Goal: Information Seeking & Learning: Learn about a topic

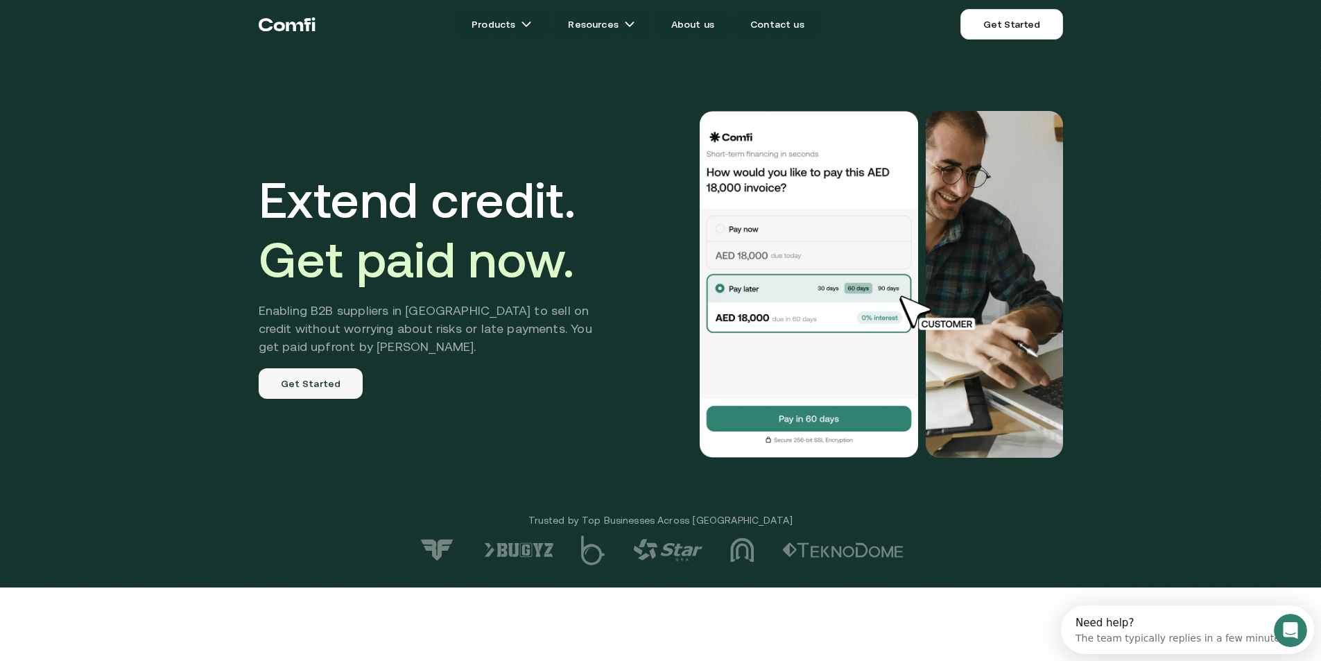
click at [319, 395] on link "Get Started" at bounding box center [311, 383] width 105 height 31
click at [701, 22] on link "About us" at bounding box center [692, 24] width 76 height 28
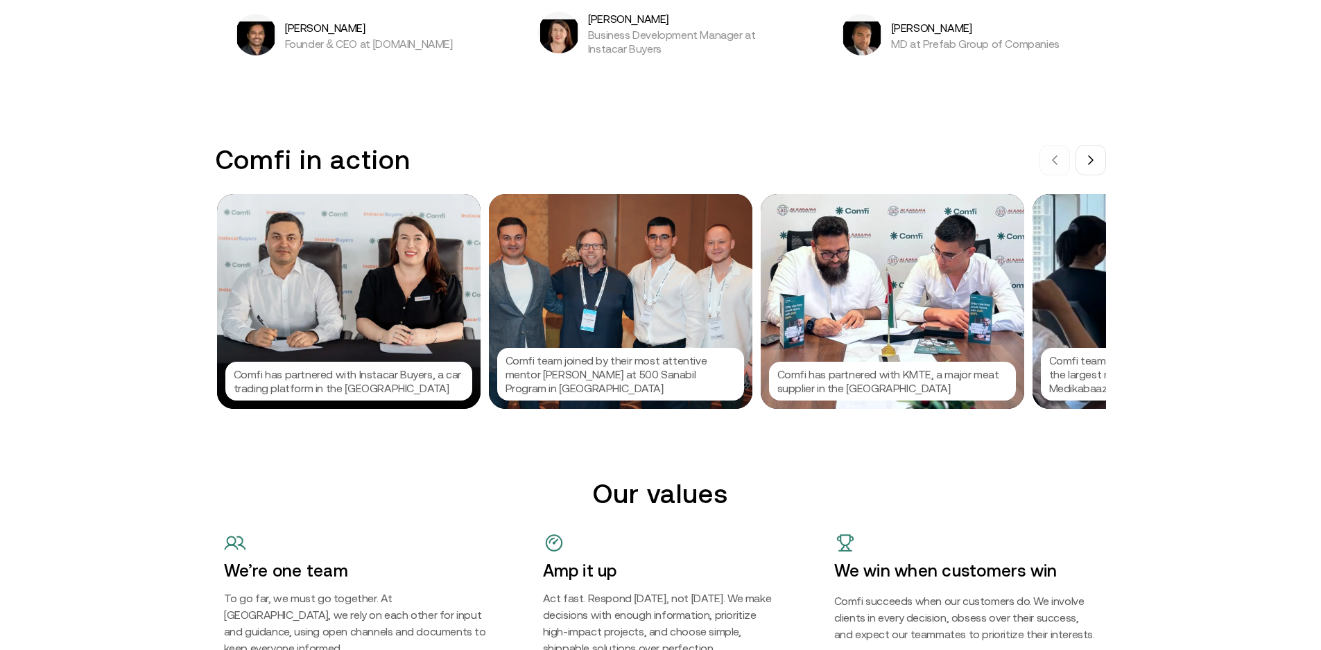
scroll to position [1317, 0]
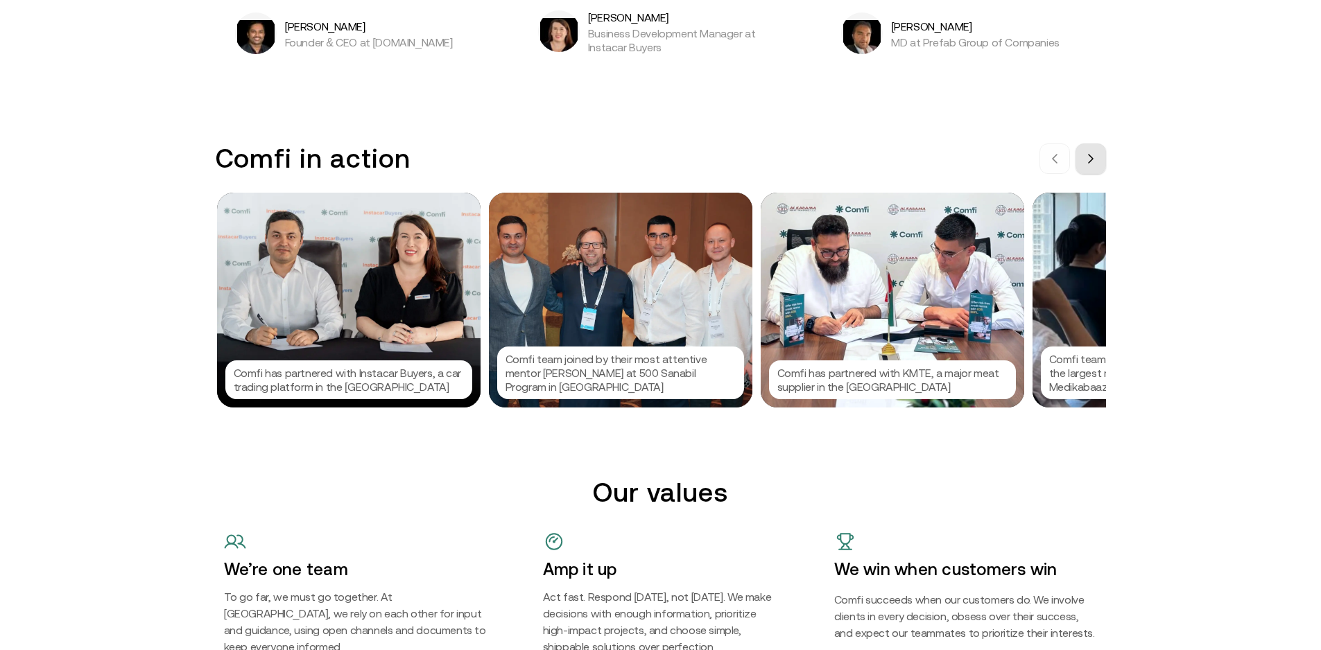
click at [1098, 168] on button at bounding box center [1090, 159] width 31 height 31
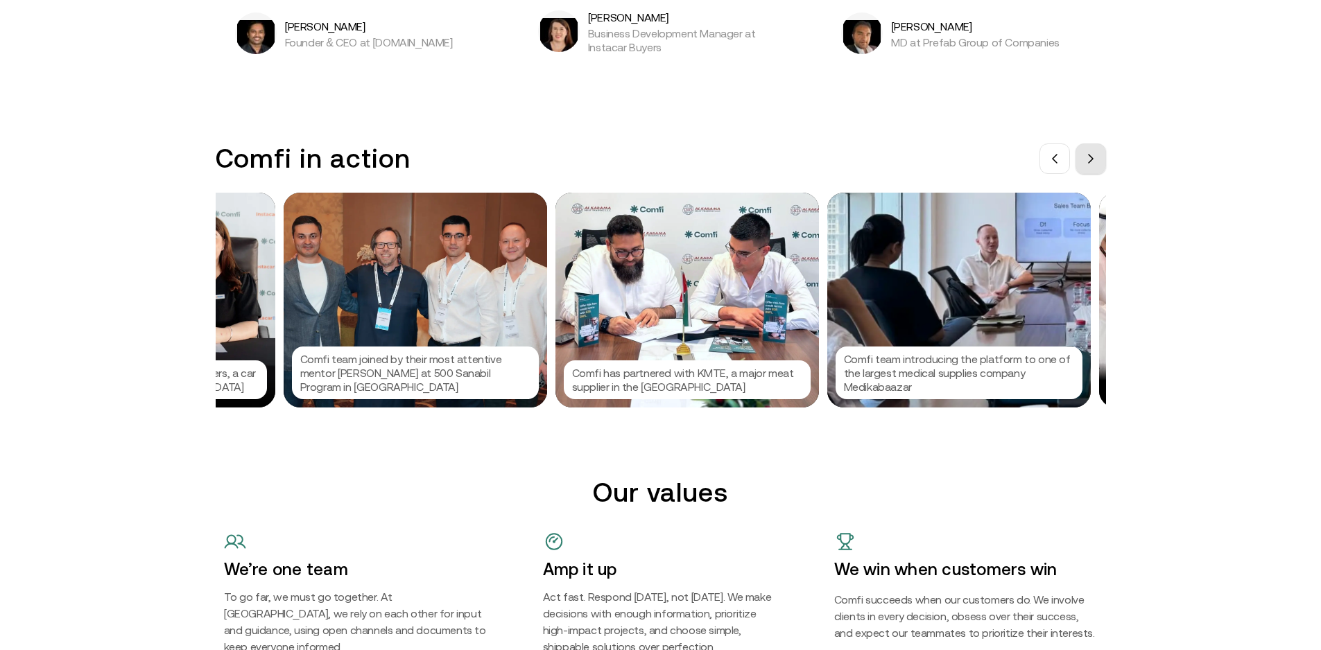
scroll to position [0, 208]
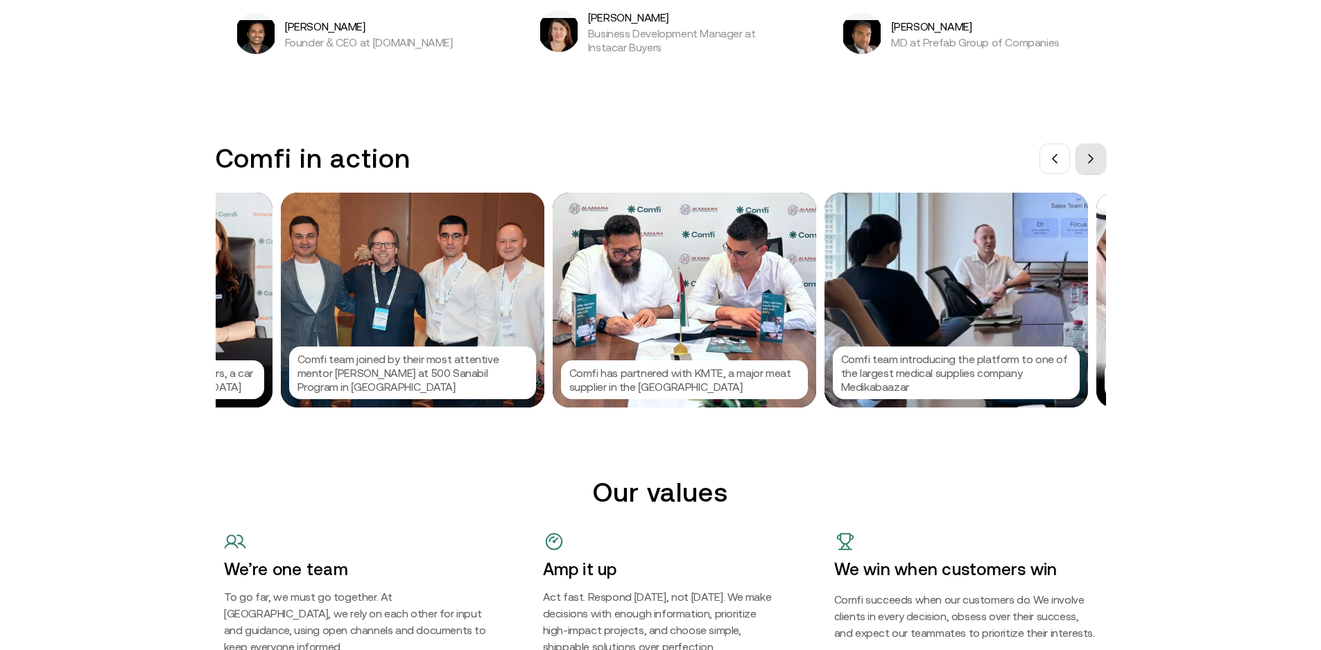
click at [1098, 168] on button at bounding box center [1090, 159] width 31 height 31
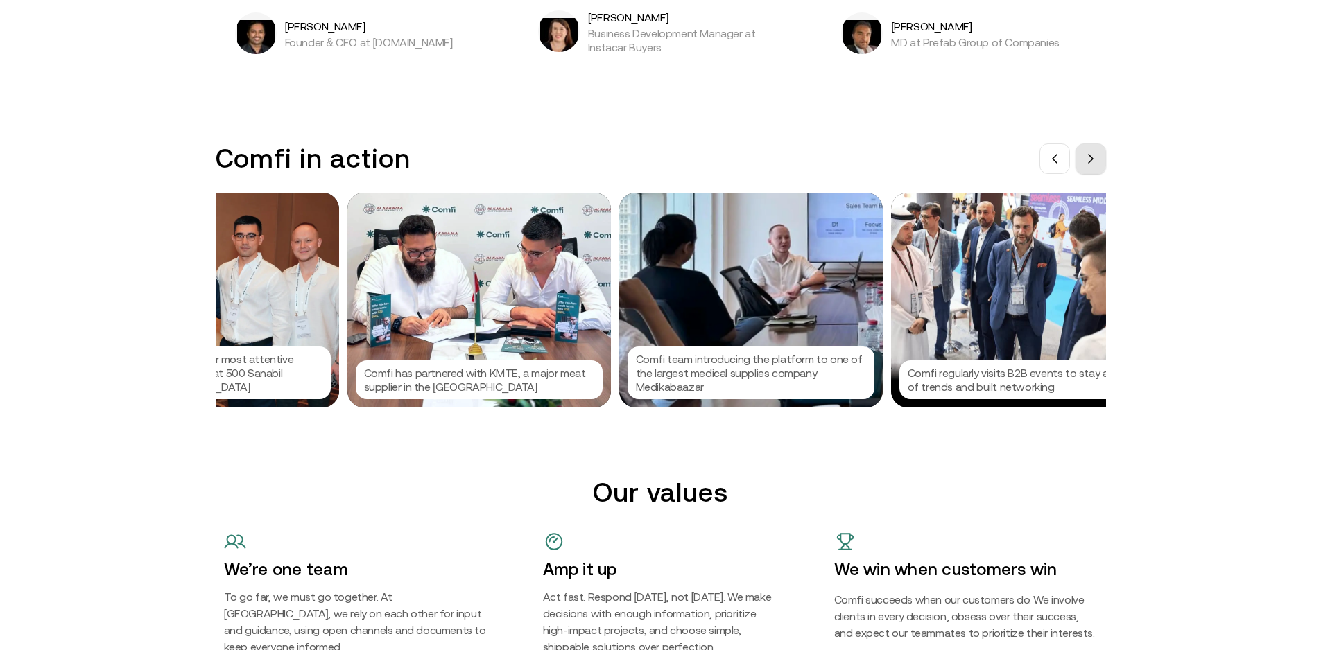
scroll to position [0, 416]
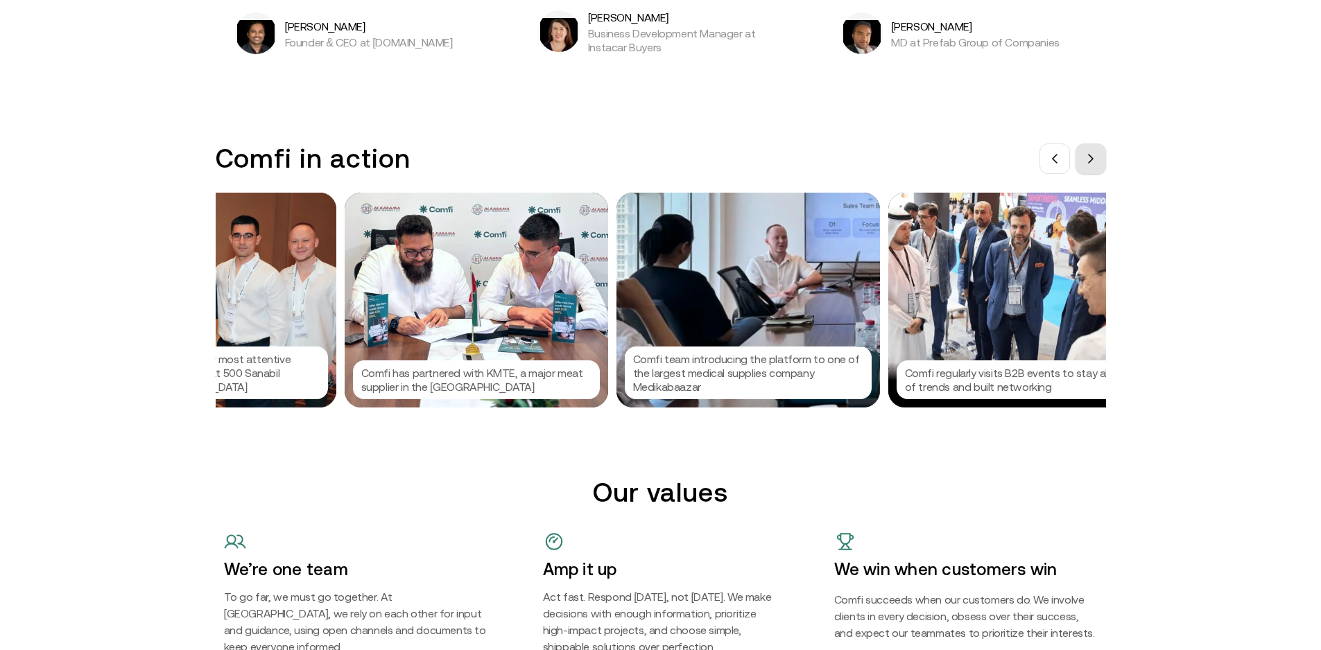
click at [1098, 168] on button at bounding box center [1090, 159] width 31 height 31
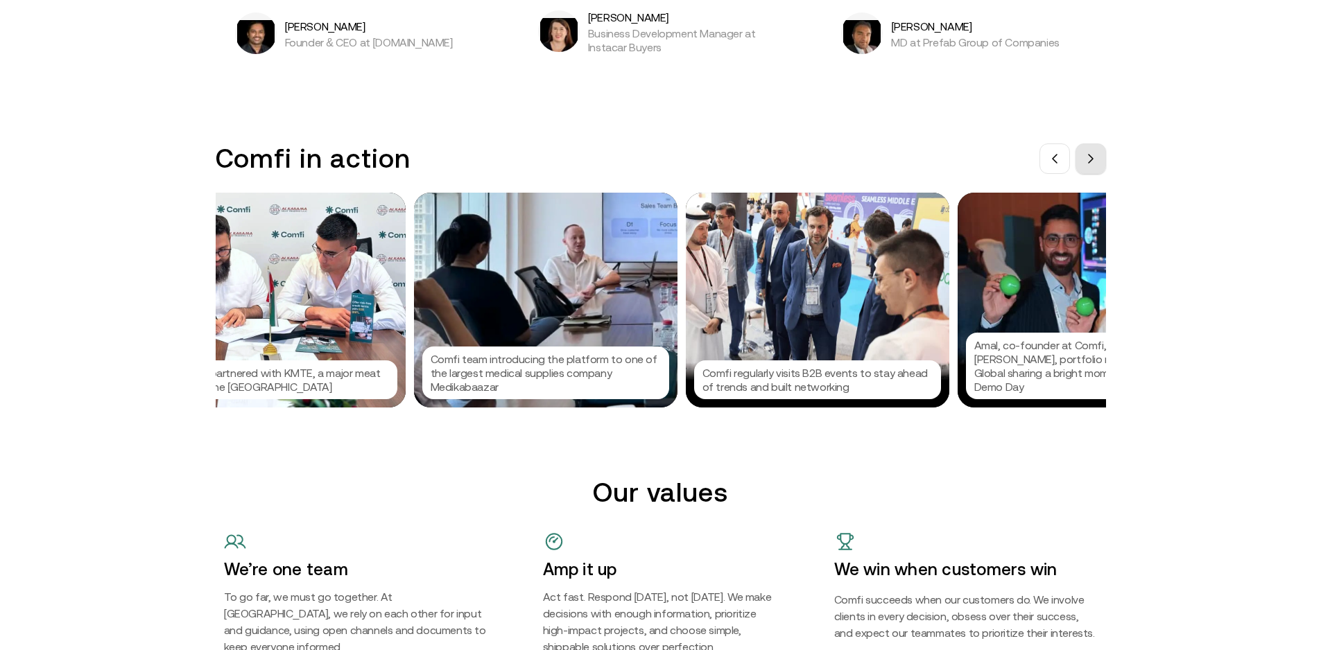
scroll to position [0, 624]
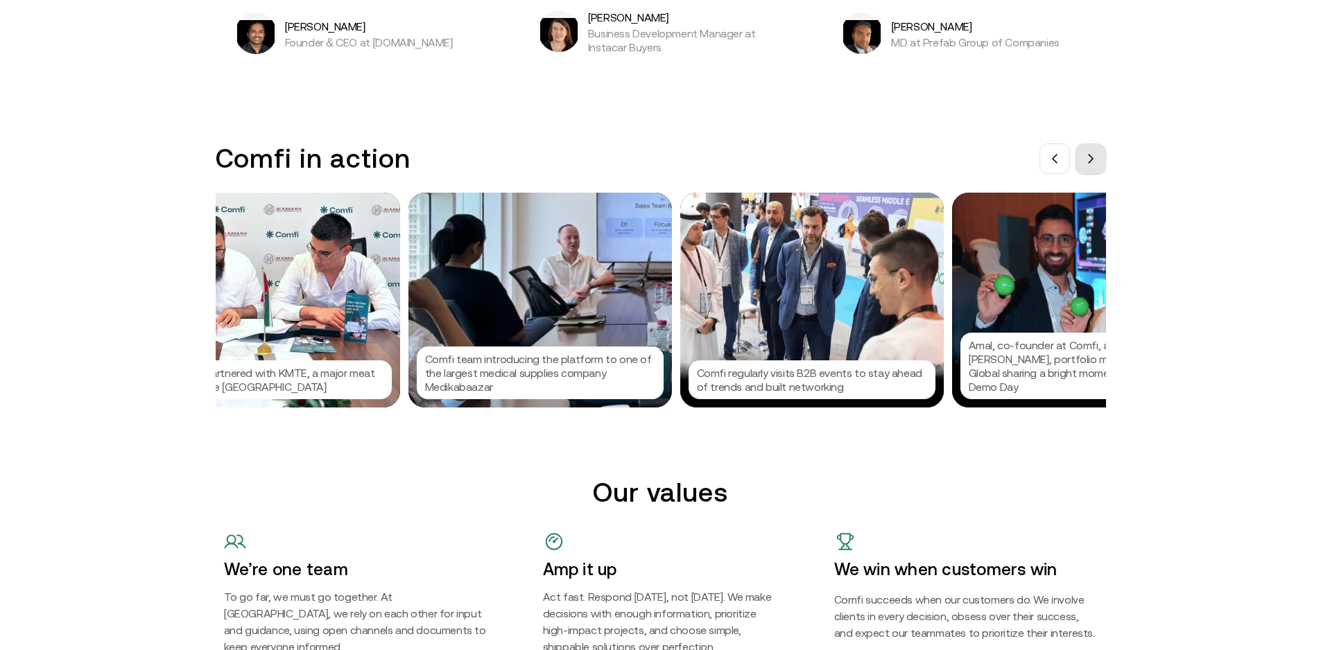
click at [1098, 168] on button at bounding box center [1090, 159] width 31 height 31
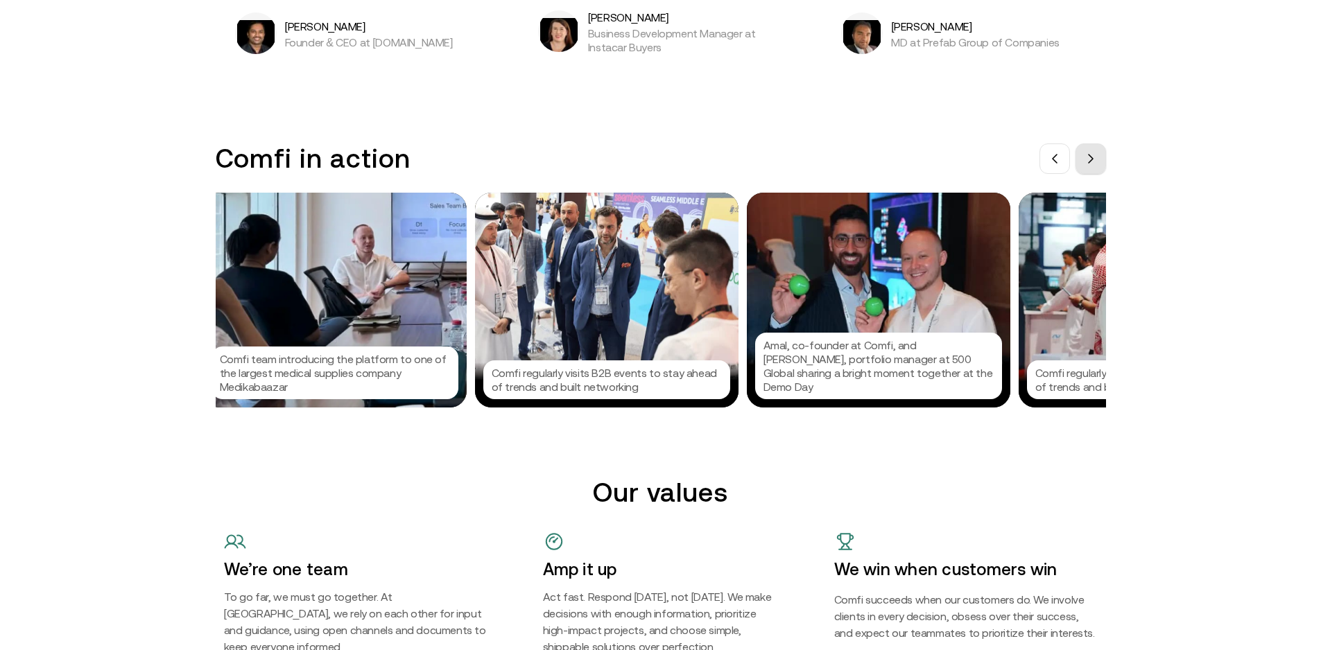
scroll to position [0, 832]
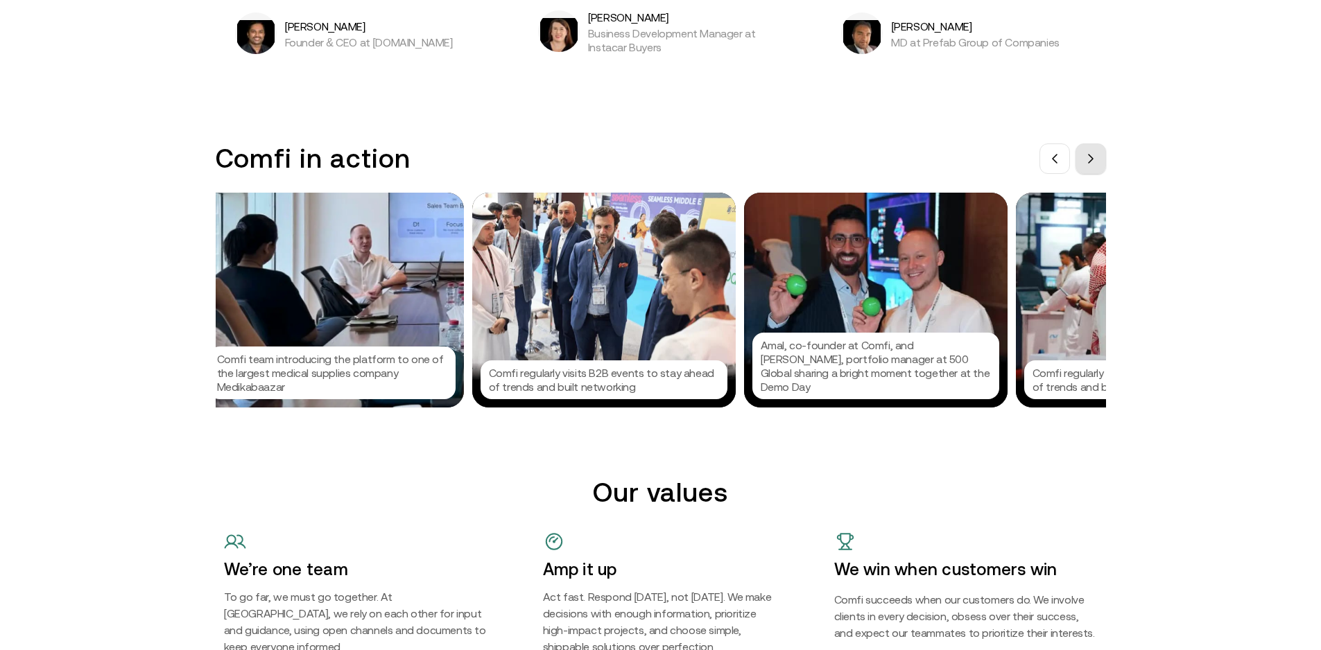
click at [1098, 168] on button at bounding box center [1090, 159] width 31 height 31
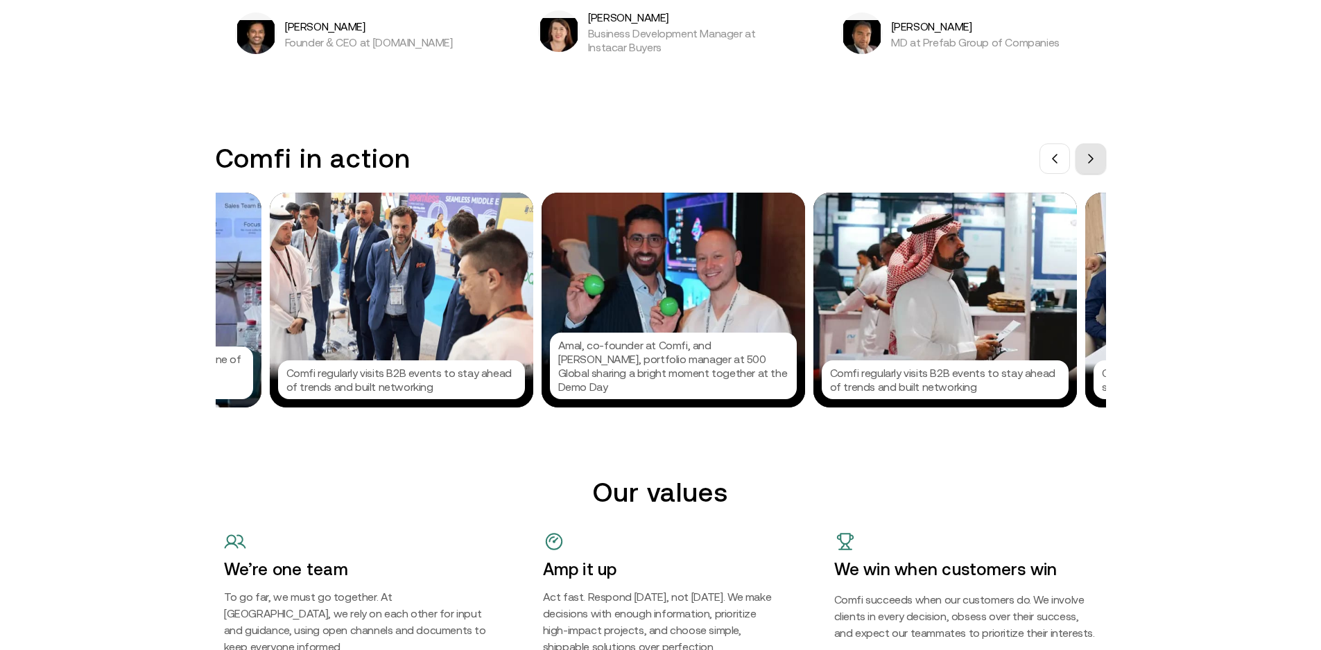
scroll to position [0, 1040]
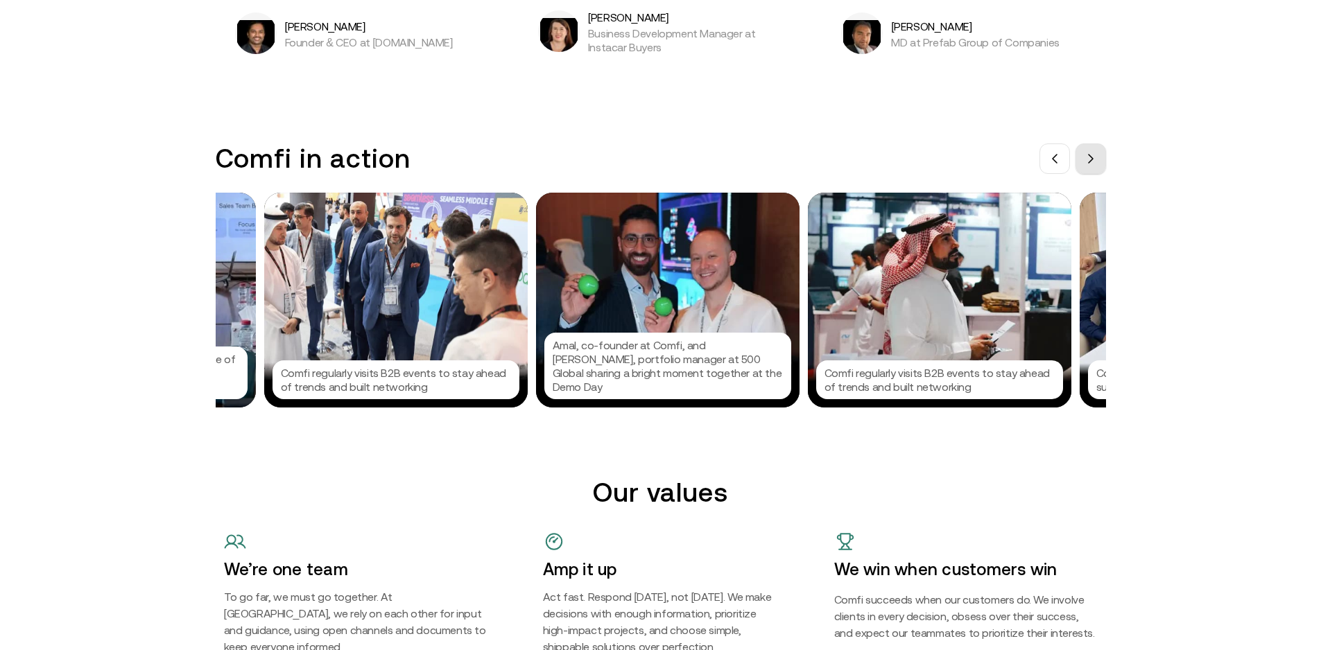
click at [1098, 168] on button at bounding box center [1090, 159] width 31 height 31
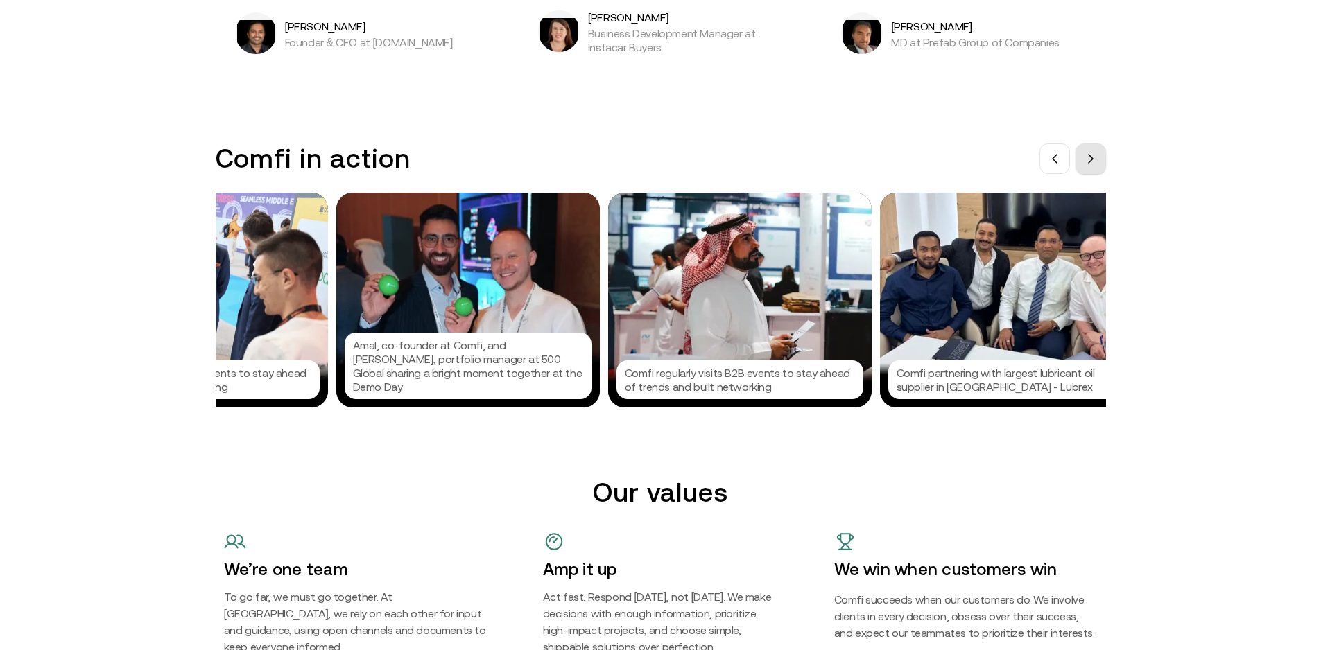
scroll to position [0, 1248]
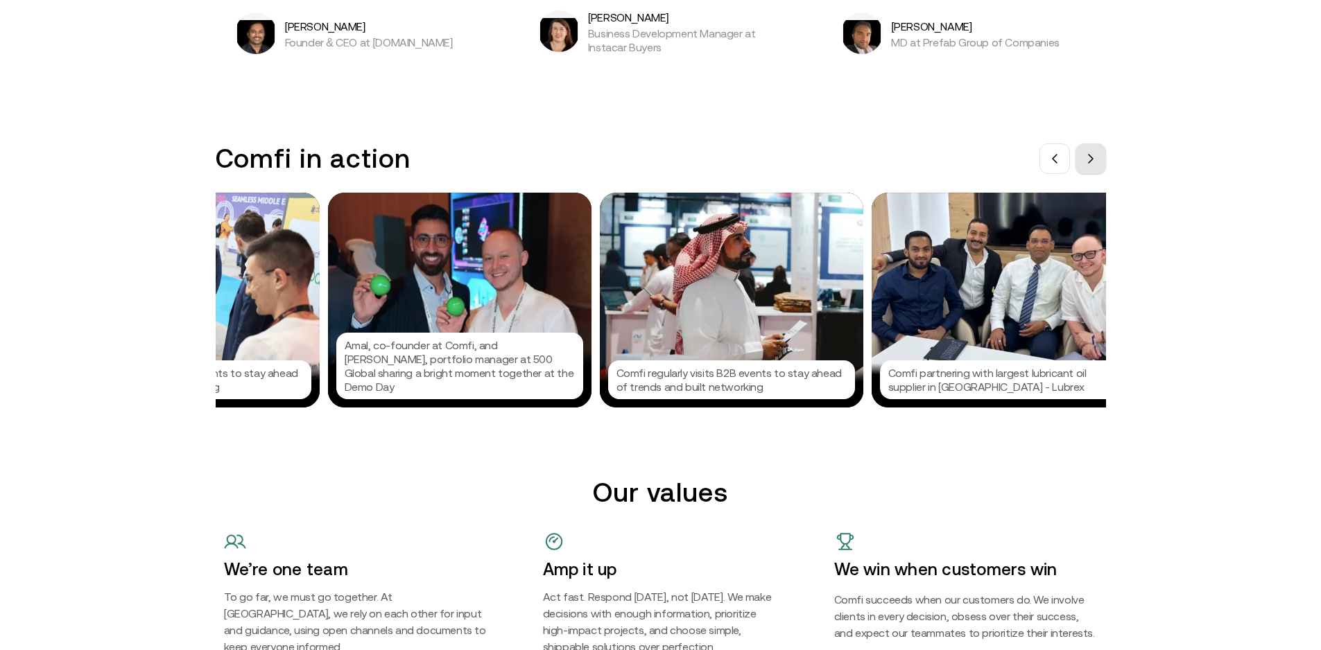
click at [1098, 168] on button at bounding box center [1090, 159] width 31 height 31
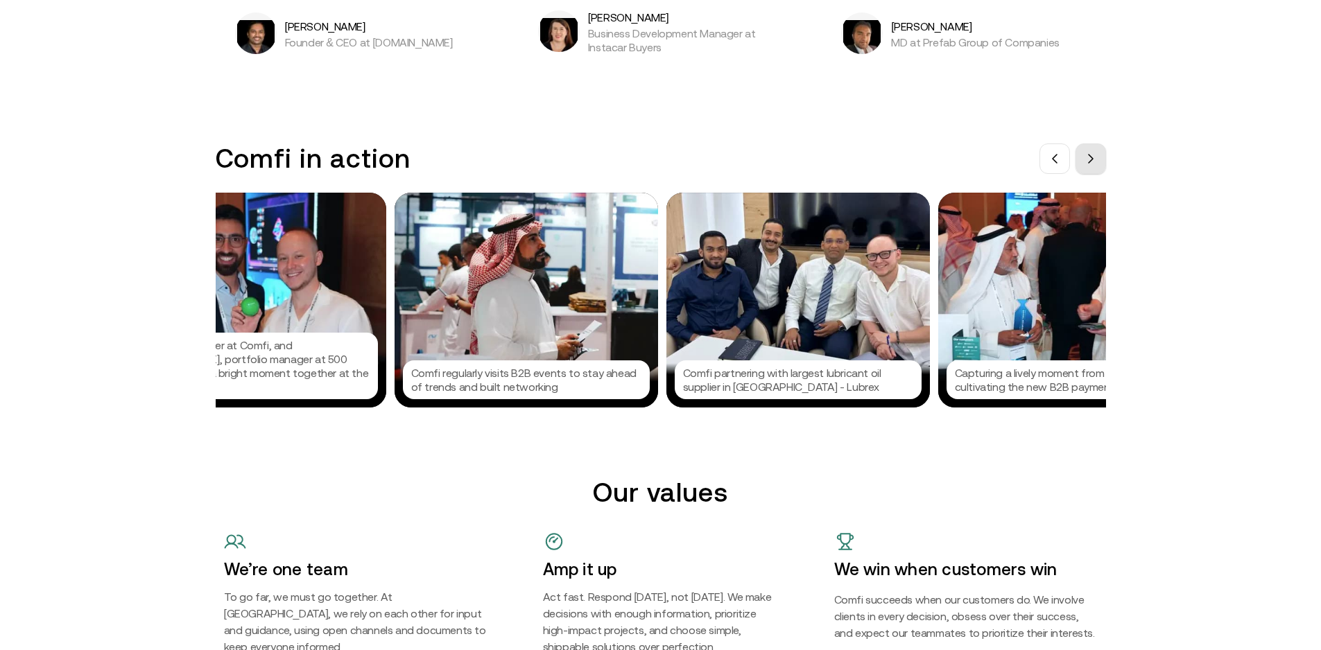
scroll to position [0, 1456]
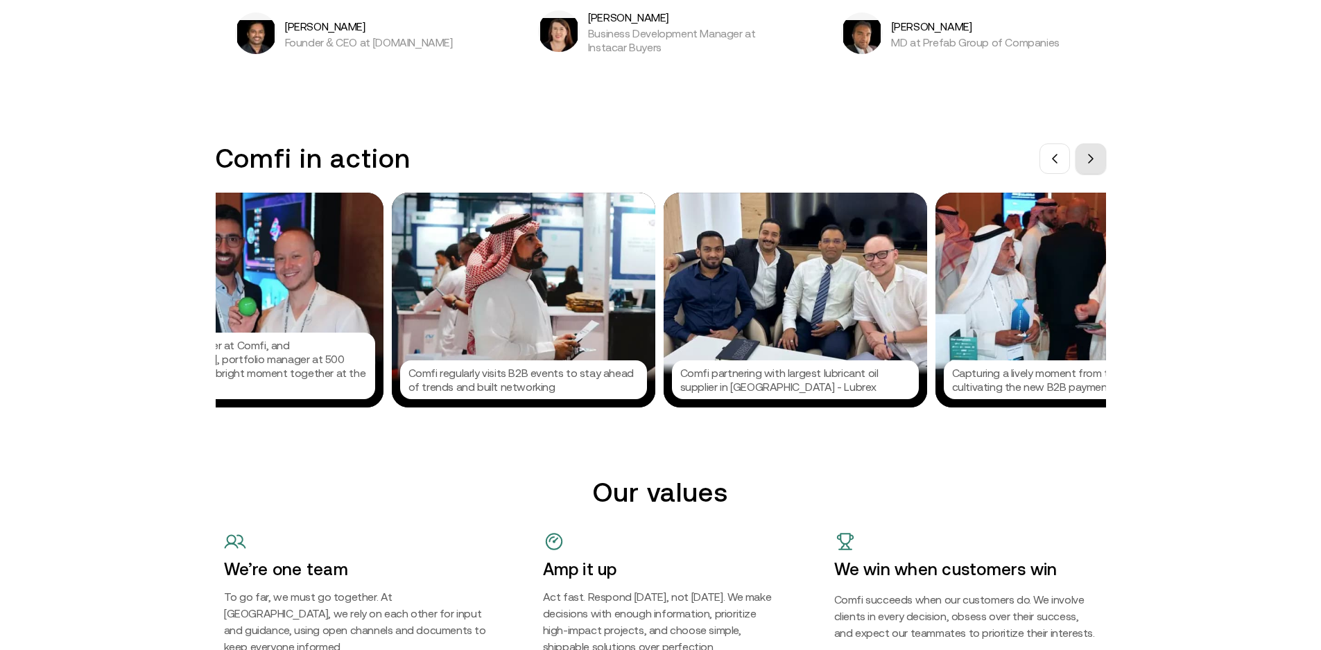
click at [1098, 168] on button at bounding box center [1090, 159] width 31 height 31
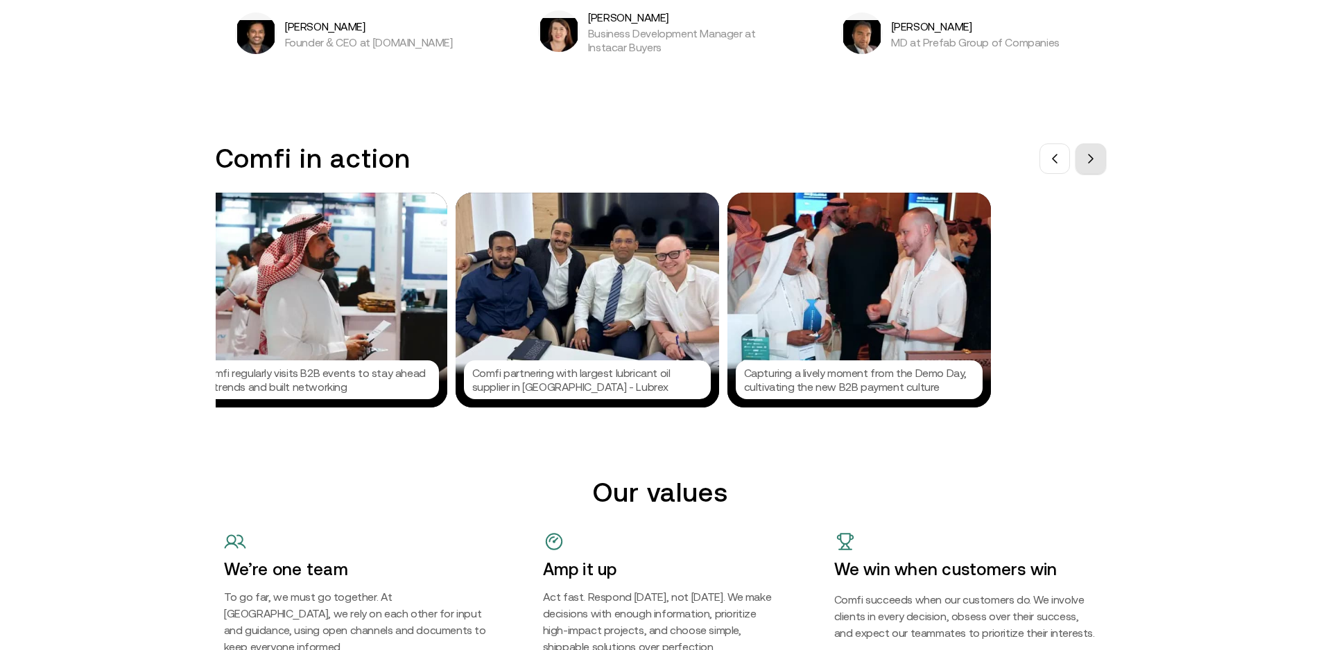
click at [1098, 168] on button at bounding box center [1090, 159] width 31 height 31
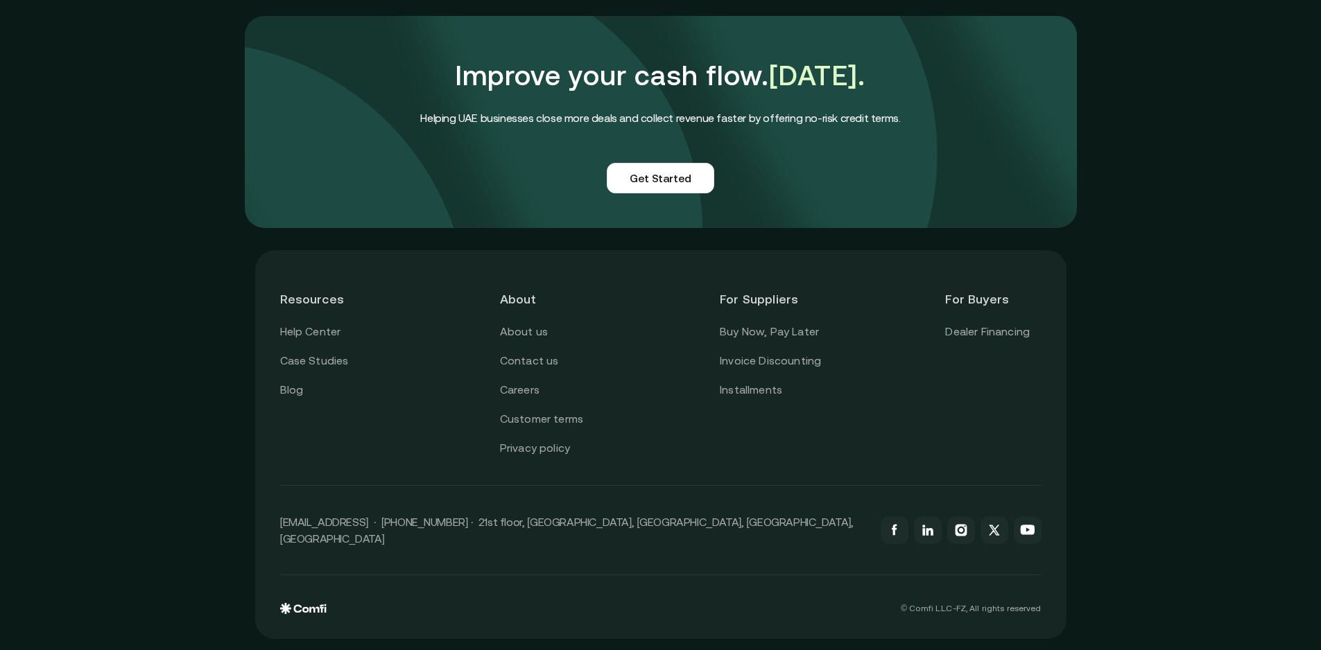
scroll to position [3354, 0]
click at [578, 428] on link "Customer terms" at bounding box center [541, 419] width 83 height 18
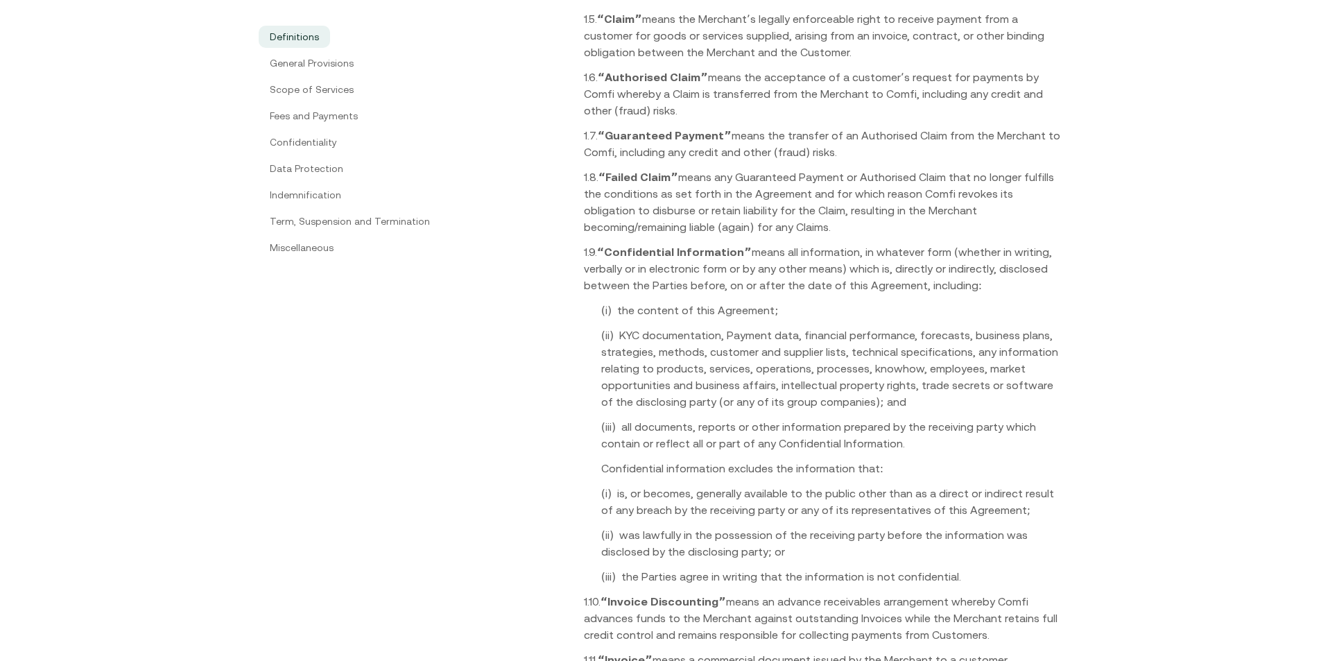
scroll to position [763, 0]
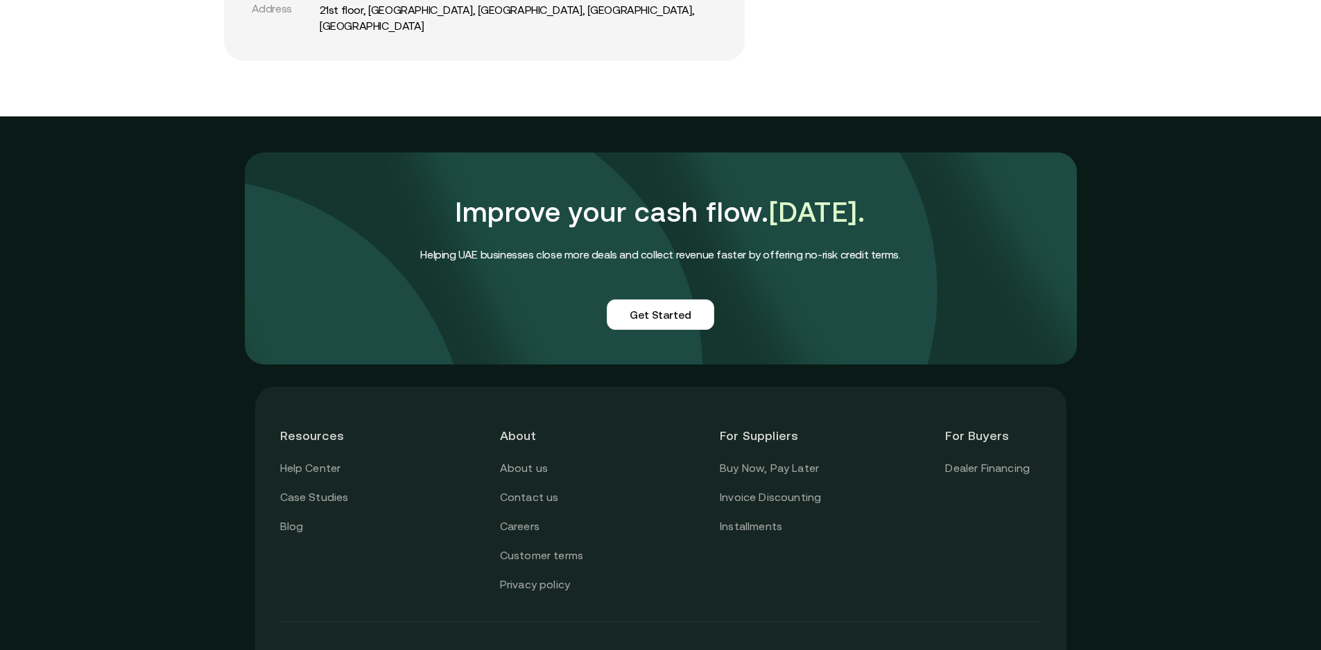
scroll to position [3354, 0]
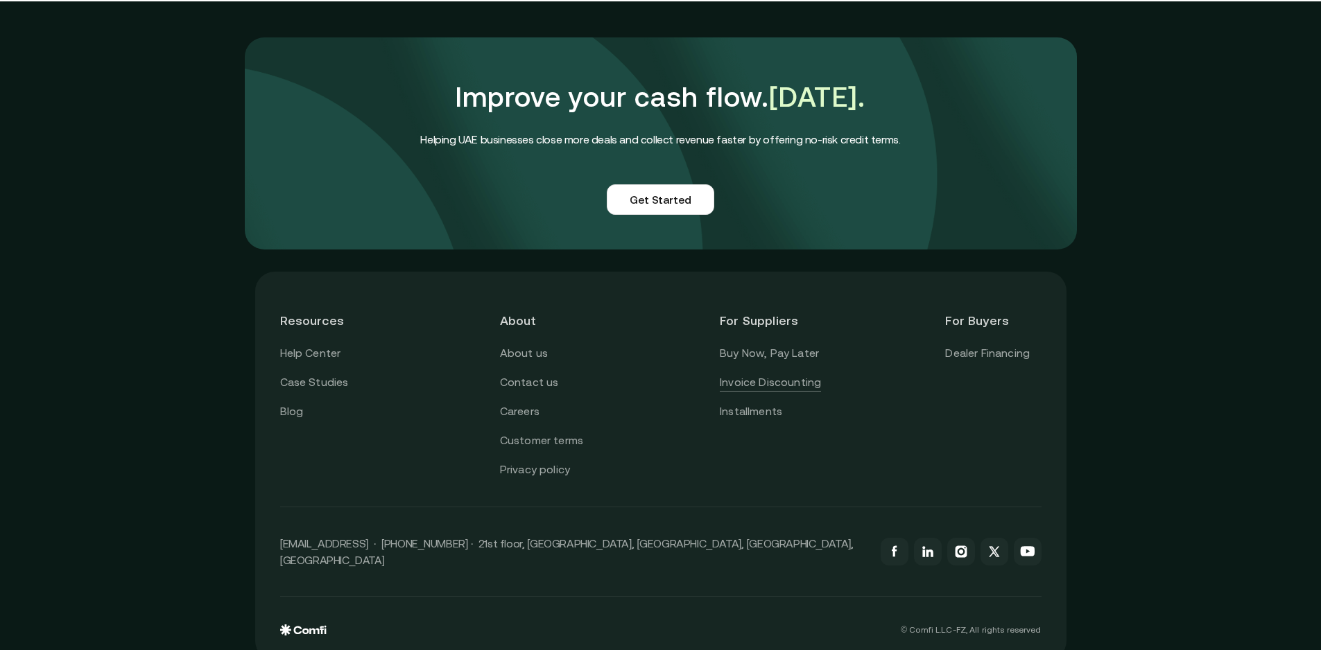
click at [779, 374] on link "Invoice Discounting" at bounding box center [770, 383] width 101 height 18
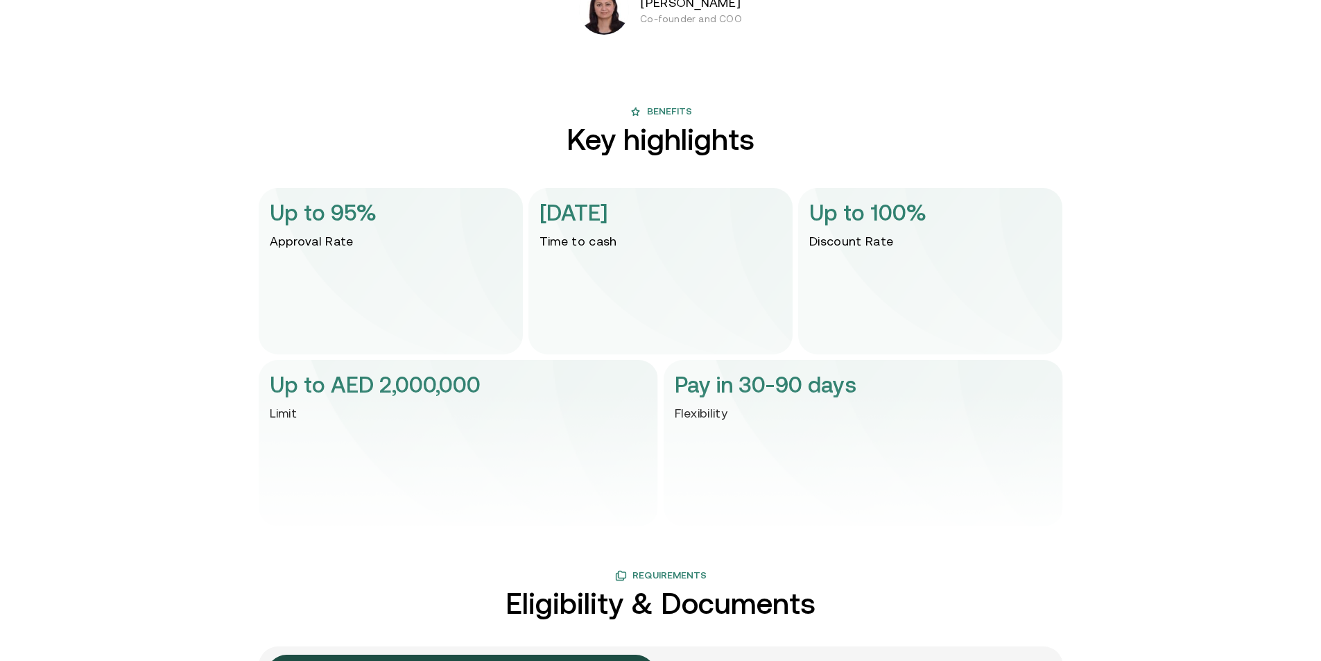
scroll to position [2268, 0]
